Goal: Check status: Check status

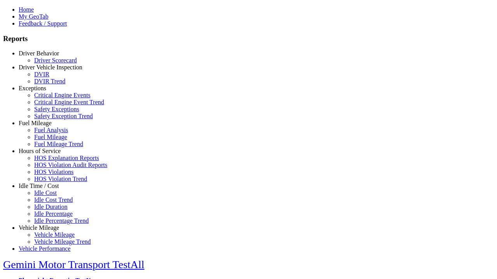
click at [45, 57] on link "Driver Behavior" at bounding box center [39, 53] width 40 height 7
click at [50, 64] on link "Driver Scorecard" at bounding box center [55, 60] width 43 height 7
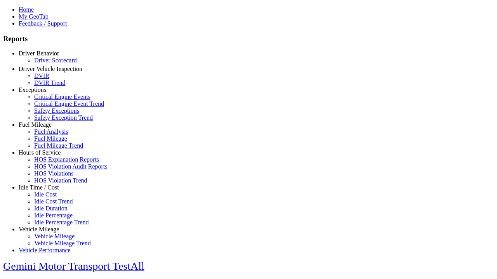
select select "**"
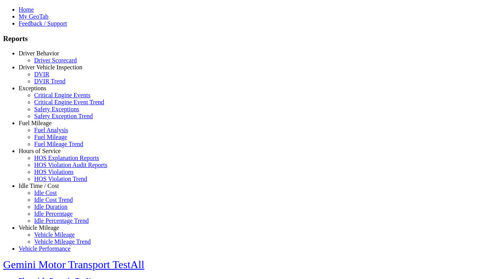
scroll to position [346, 0]
